Goal: Information Seeking & Learning: Learn about a topic

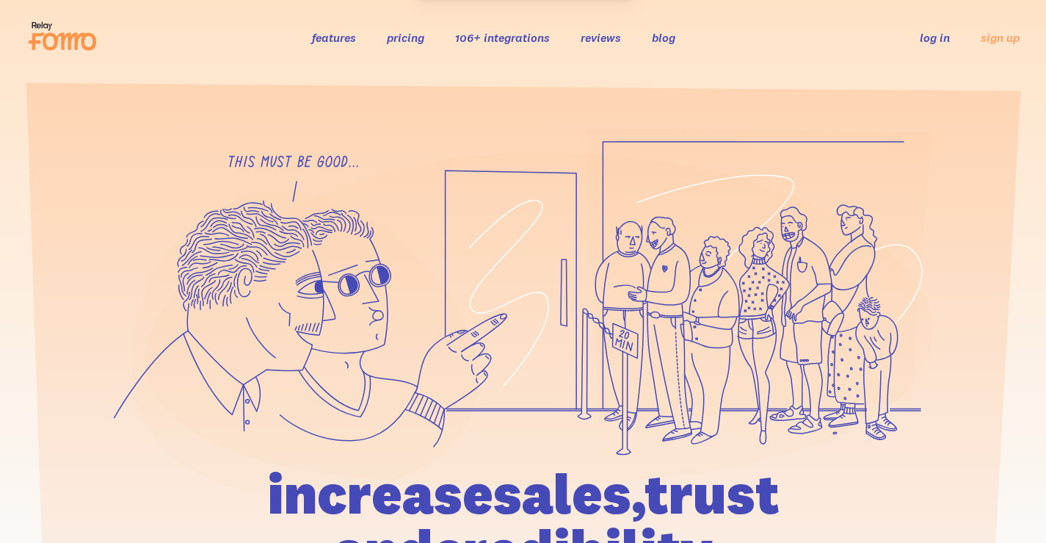
click at [399, 37] on link "pricing" at bounding box center [405, 37] width 37 height 15
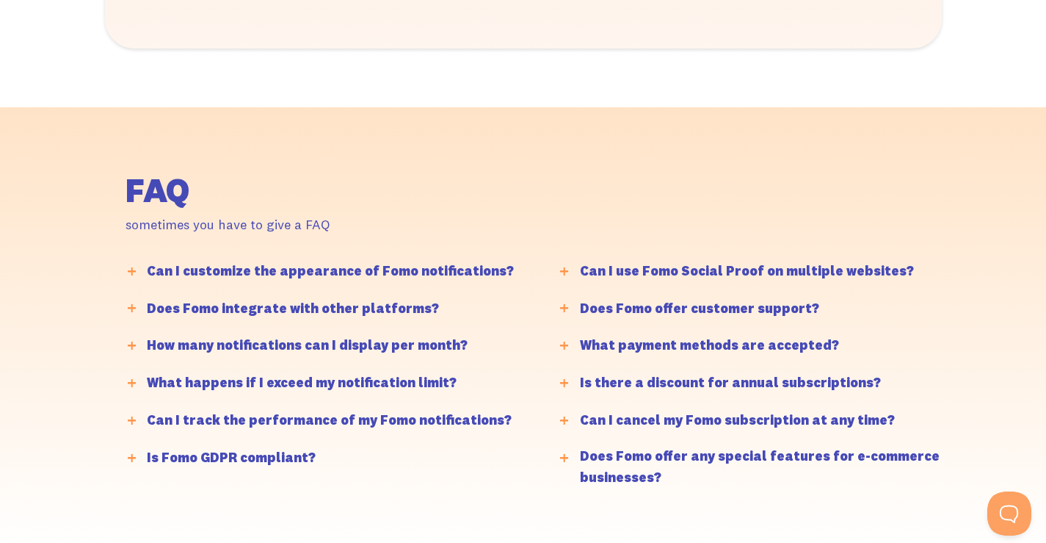
scroll to position [3745, 0]
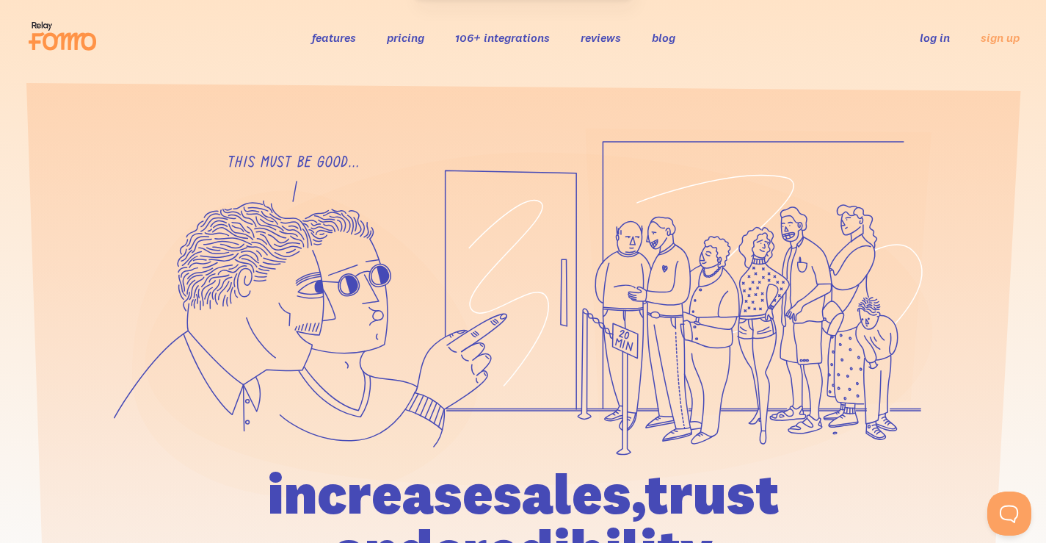
click at [430, 43] on ul "features pricing 106+ integrations reviews blog log in sign up" at bounding box center [500, 37] width 412 height 17
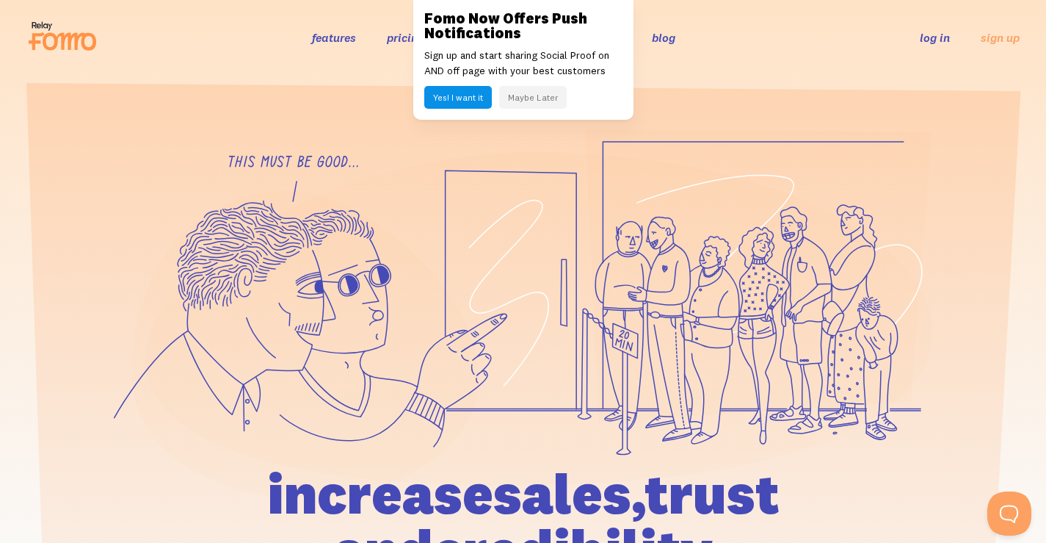
click at [410, 39] on link "pricing" at bounding box center [405, 37] width 37 height 15
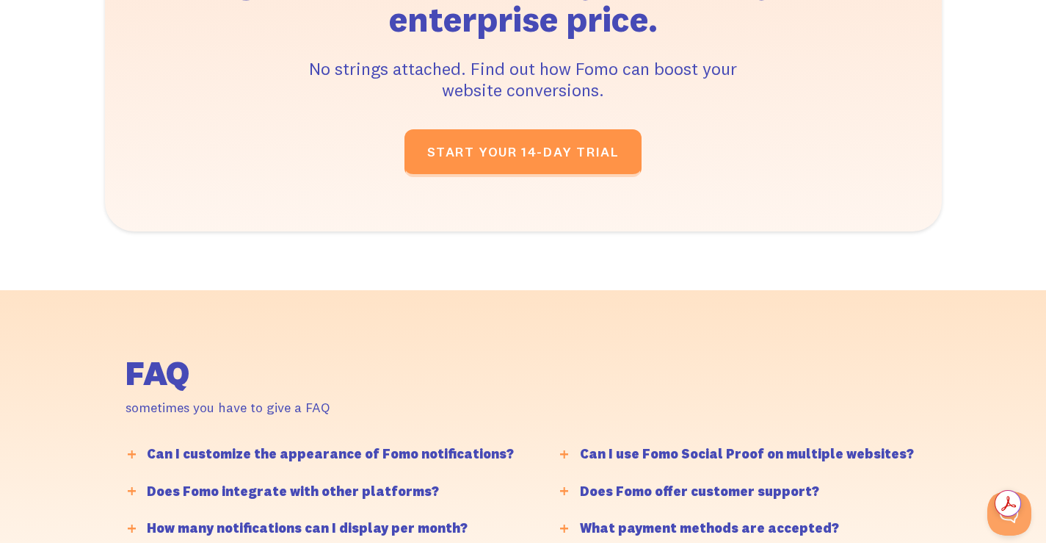
scroll to position [3357, 0]
